Goal: Contribute content: Contribute content

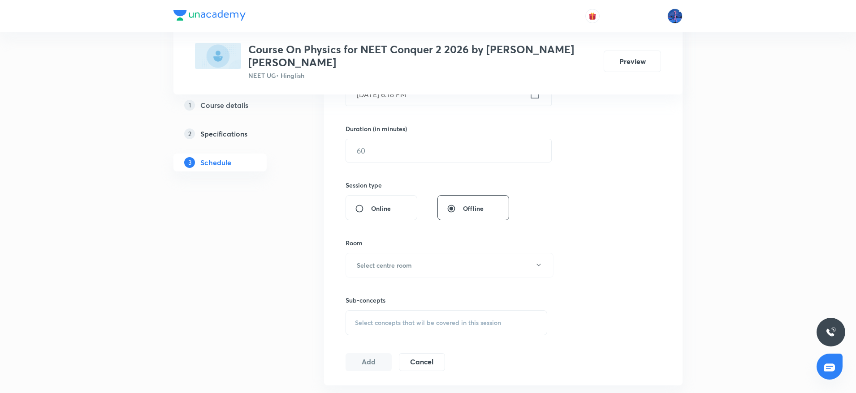
scroll to position [361, 0]
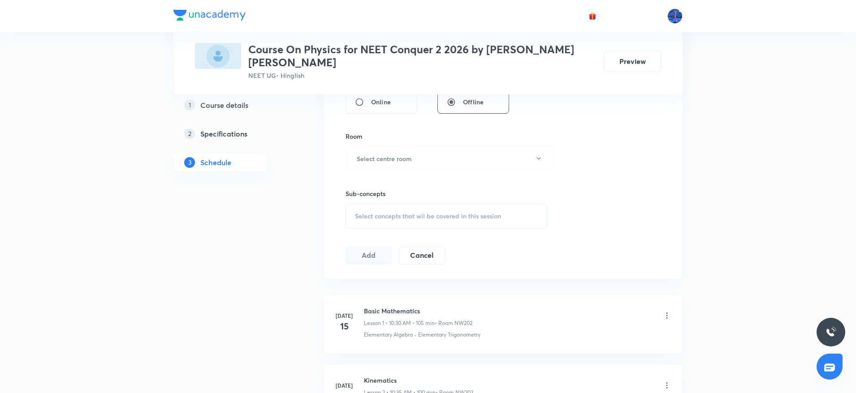
click at [416, 224] on div "Select concepts that wil be covered in this session" at bounding box center [446, 216] width 202 height 25
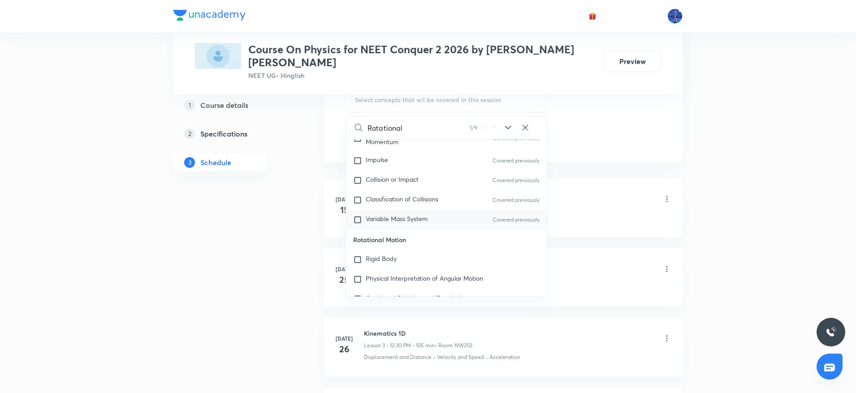
scroll to position [2564, 0]
type input "Rotational"
drag, startPoint x: 353, startPoint y: 245, endPoint x: 409, endPoint y: 241, distance: 55.7
click at [409, 241] on p "Rotational Motion" at bounding box center [446, 239] width 201 height 20
copy p "Rotational Motion"
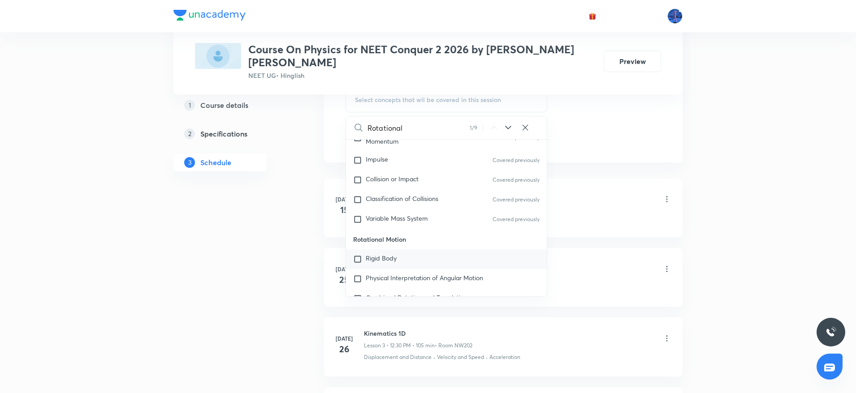
click at [381, 261] on span "Rigid Body" at bounding box center [380, 258] width 31 height 9
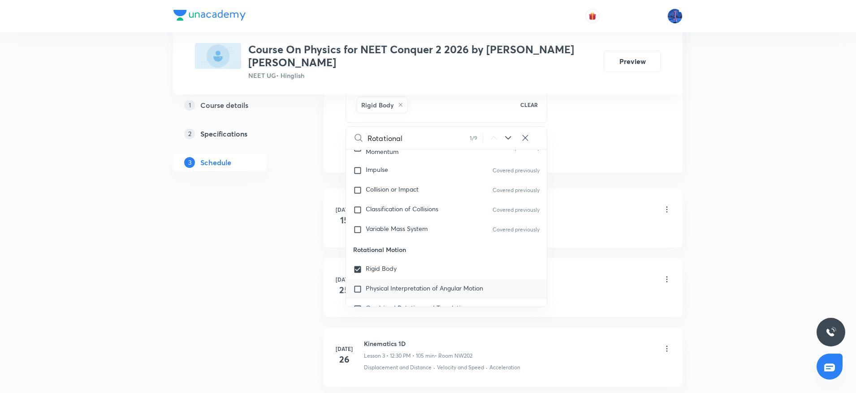
click at [388, 289] on span "Physical Interpretation of Angular Motion" at bounding box center [423, 288] width 117 height 9
checkbox input "true"
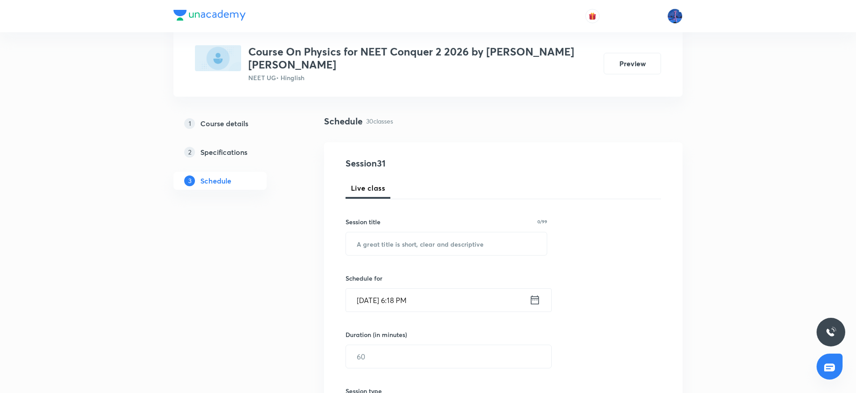
scroll to position [44, 0]
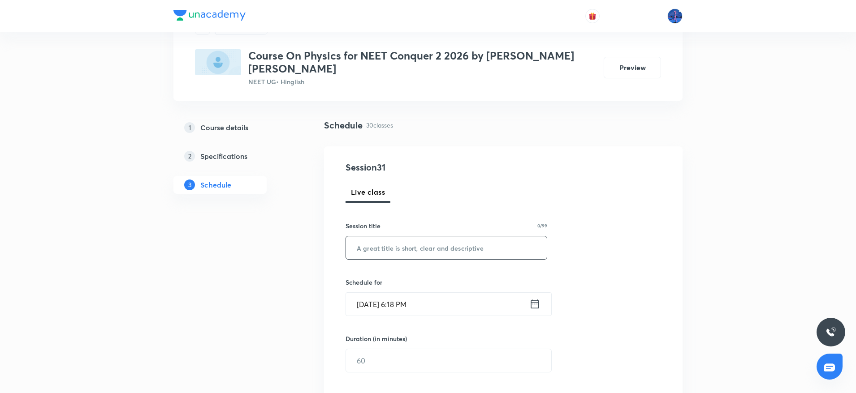
click at [443, 254] on input "text" at bounding box center [446, 247] width 201 height 23
paste input "Rotational Motion"
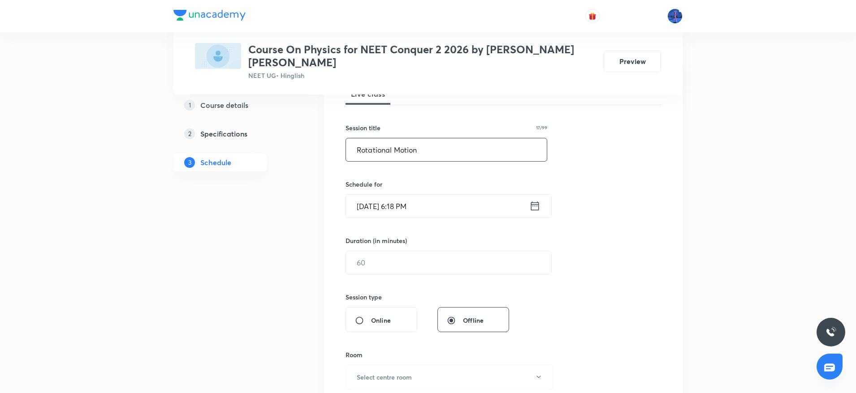
scroll to position [142, 0]
type input "Rotational Motion"
click at [446, 208] on input "[DATE] 6:18 PM" at bounding box center [437, 205] width 183 height 23
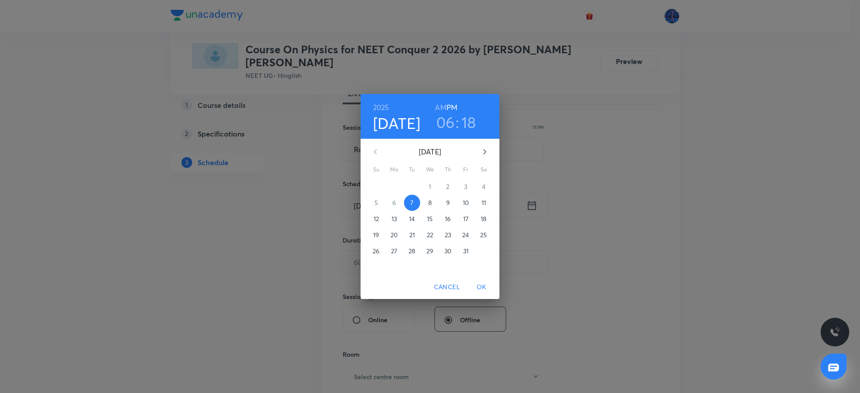
click at [431, 205] on p "8" at bounding box center [430, 202] width 4 height 9
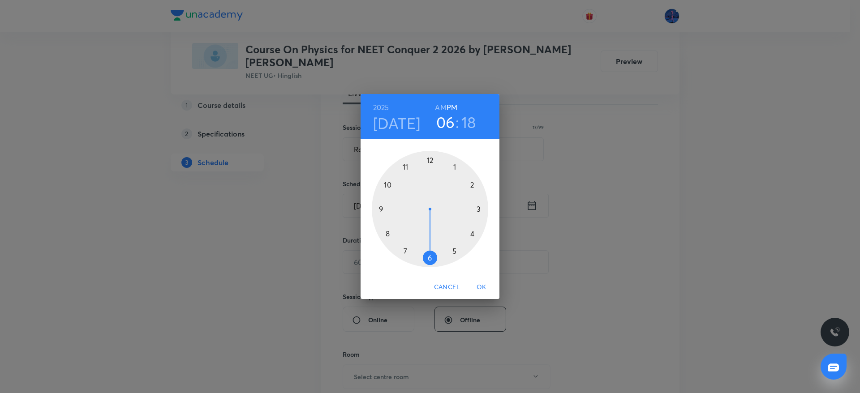
click at [439, 107] on h6 "AM" at bounding box center [440, 107] width 11 height 13
click at [406, 168] on div at bounding box center [430, 209] width 116 height 116
click at [430, 162] on div at bounding box center [430, 209] width 116 height 116
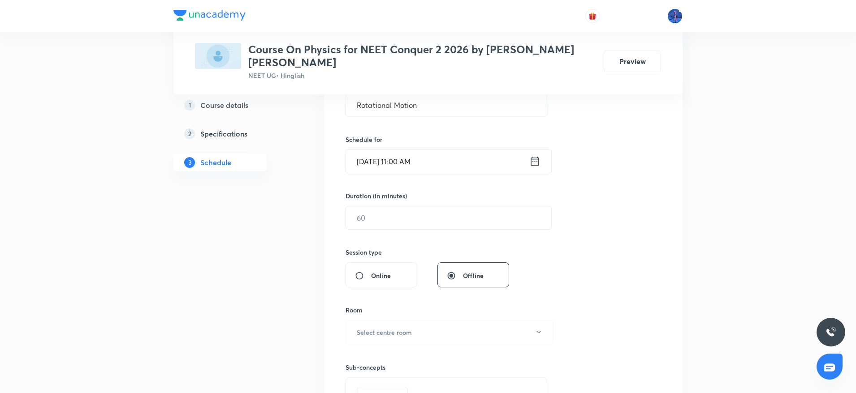
scroll to position [187, 0]
click at [414, 226] on input "text" at bounding box center [448, 217] width 205 height 23
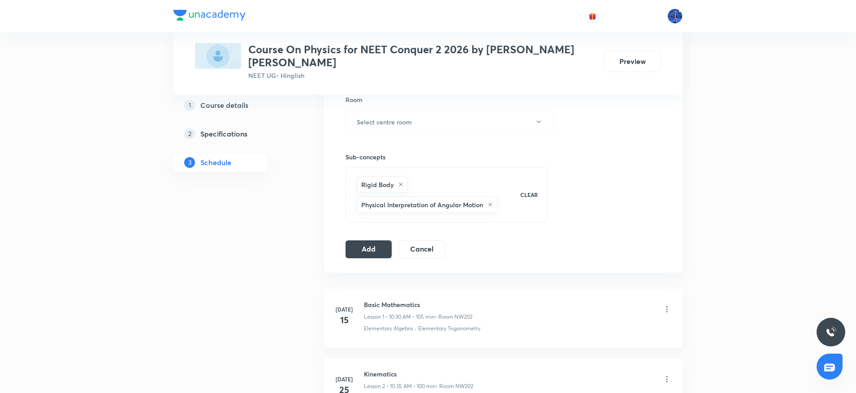
scroll to position [386, 0]
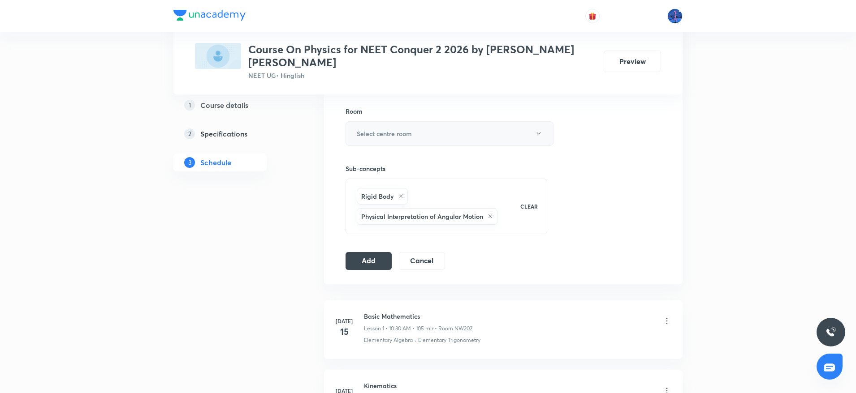
type input "180"
click at [514, 139] on button "Select centre room" at bounding box center [449, 133] width 208 height 25
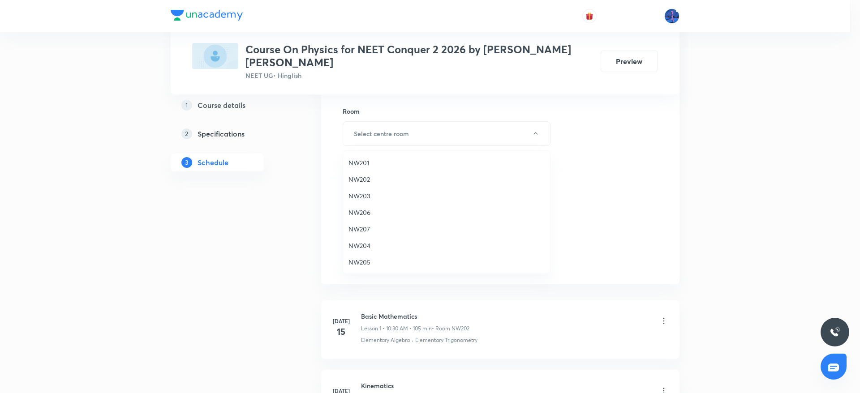
click at [378, 160] on span "NW201" at bounding box center [446, 162] width 196 height 9
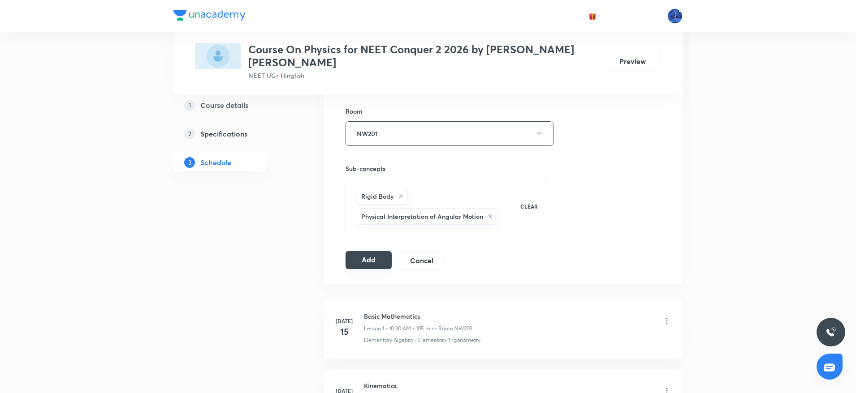
click at [367, 260] on button "Add" at bounding box center [368, 260] width 46 height 18
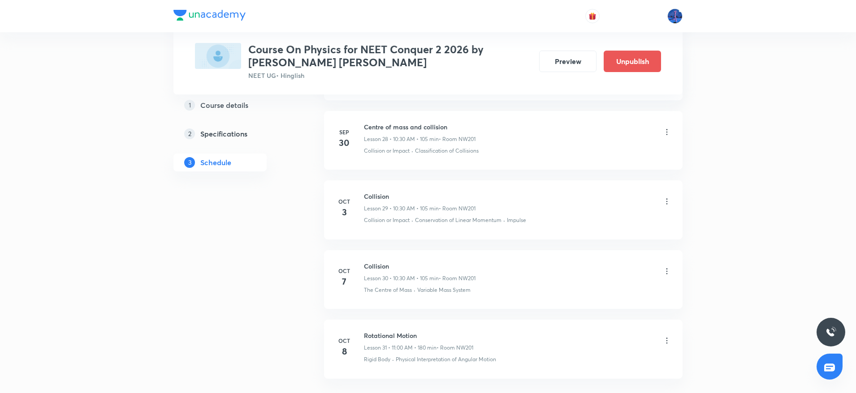
scroll to position [2081, 0]
